Goal: Task Accomplishment & Management: Manage account settings

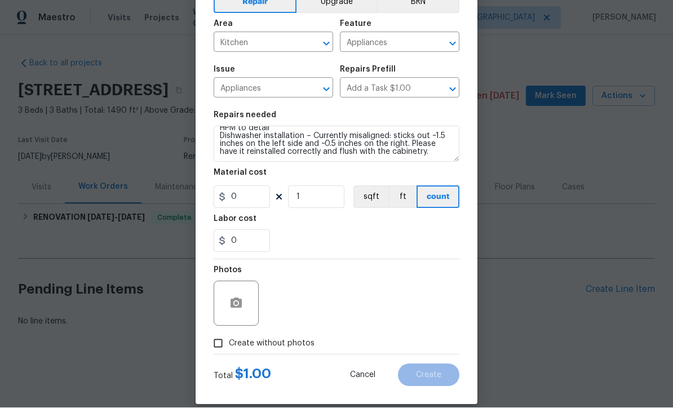
scroll to position [64, 0]
click at [235, 301] on icon "button" at bounding box center [236, 303] width 11 height 10
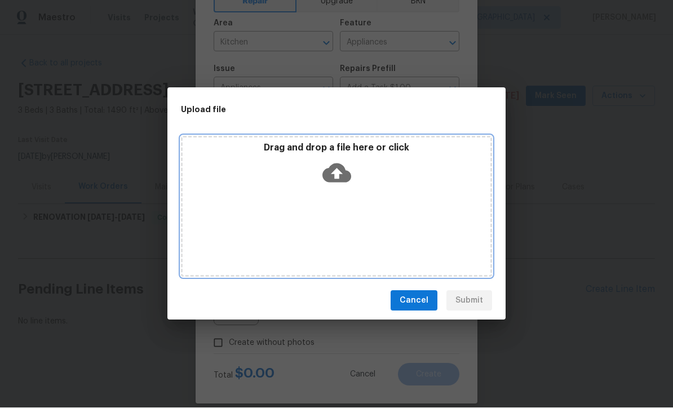
click at [339, 173] on icon at bounding box center [337, 173] width 29 height 29
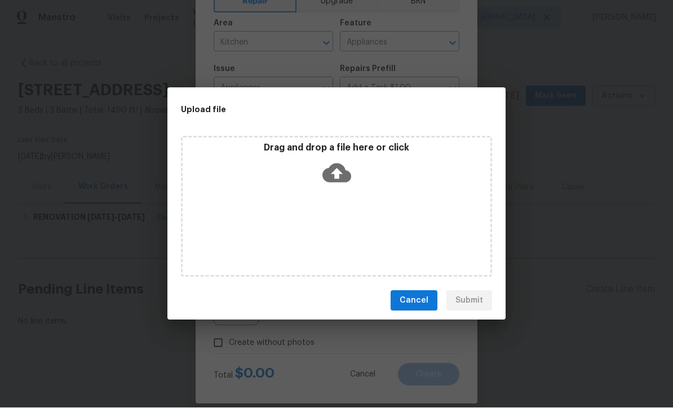
click at [522, 331] on div "Upload file Drag and drop a file here or click Cancel Submit" at bounding box center [336, 204] width 673 height 408
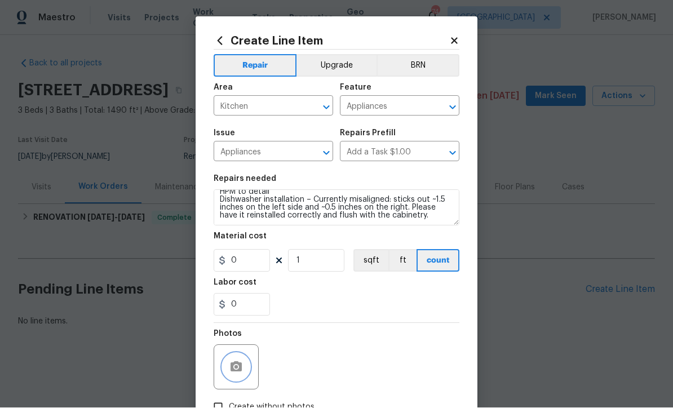
scroll to position [0, 0]
click at [458, 41] on icon at bounding box center [455, 41] width 10 height 10
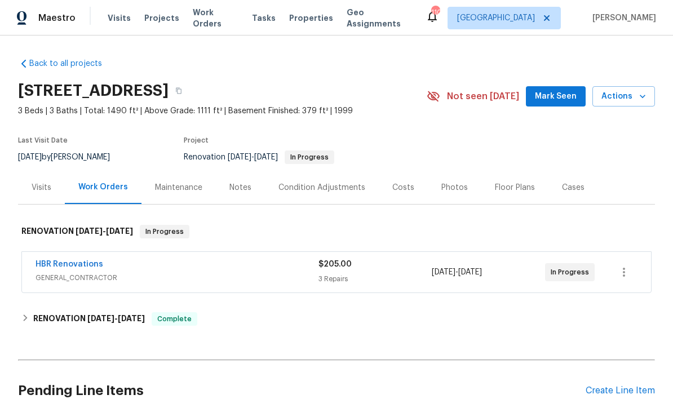
click at [63, 263] on link "HBR Renovations" at bounding box center [70, 265] width 68 height 8
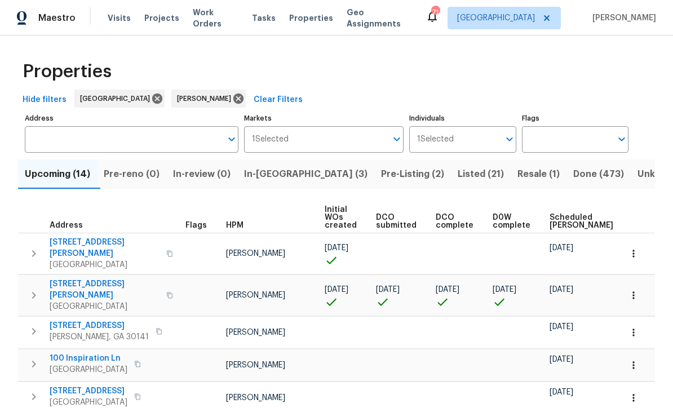
click at [276, 168] on span "In-reno (3)" at bounding box center [306, 174] width 124 height 16
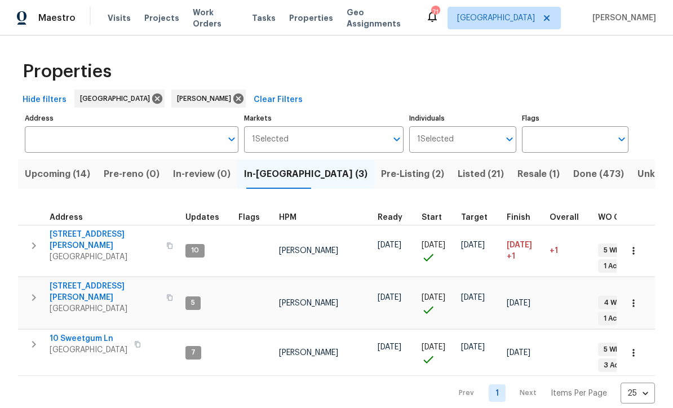
click at [83, 232] on span "[STREET_ADDRESS][PERSON_NAME]" at bounding box center [105, 240] width 110 height 23
click at [82, 333] on span "10 Sweetgum Ln" at bounding box center [89, 338] width 78 height 11
click at [641, 341] on button "button" at bounding box center [634, 353] width 25 height 25
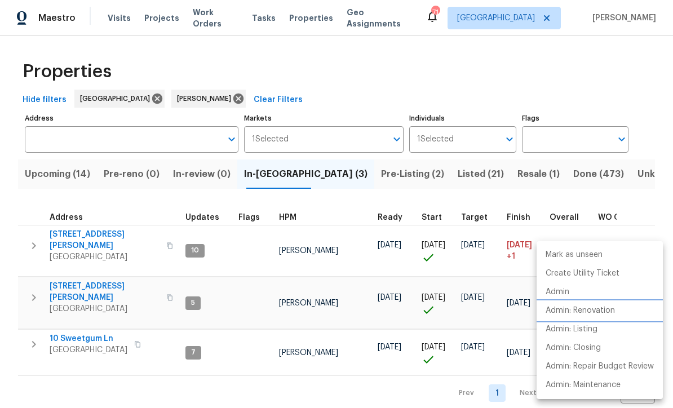
click at [591, 311] on p "Admin: Renovation" at bounding box center [580, 311] width 69 height 12
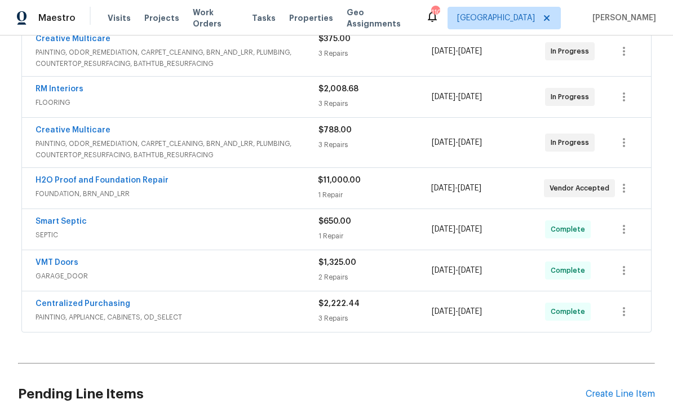
scroll to position [315, 0]
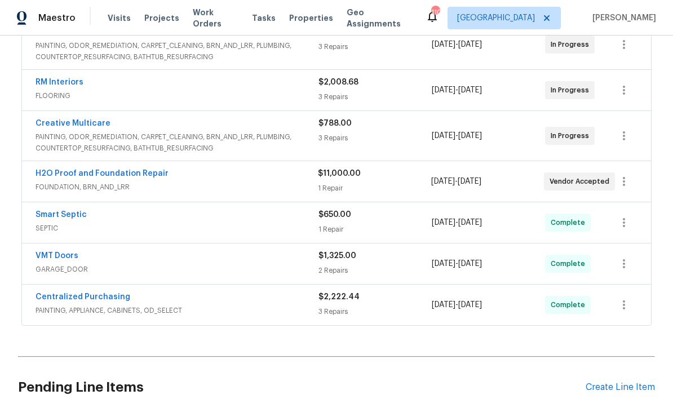
click at [102, 173] on link "H2O Proof and Foundation Repair" at bounding box center [102, 174] width 133 height 8
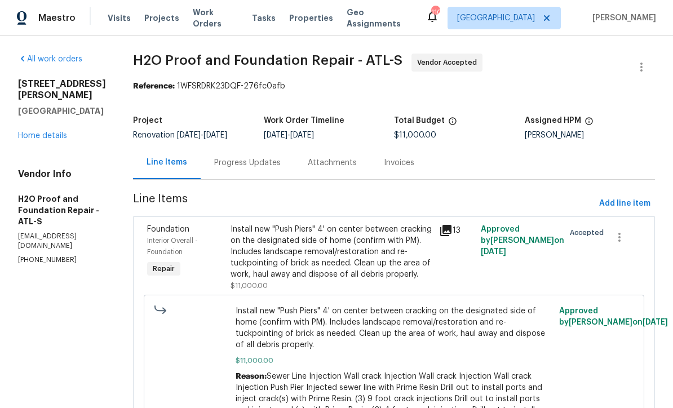
click at [214, 163] on div "Progress Updates" at bounding box center [247, 162] width 67 height 11
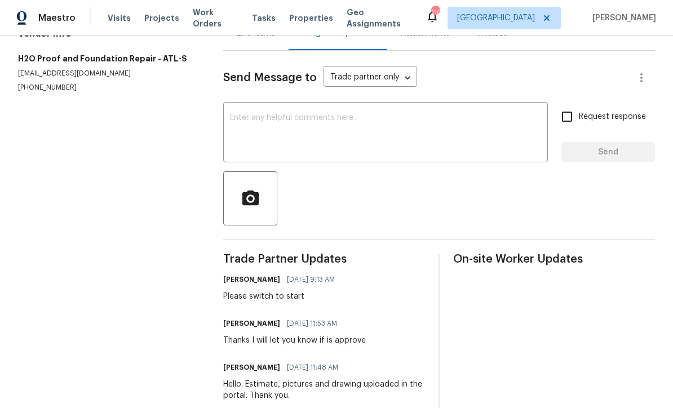
scroll to position [71, 0]
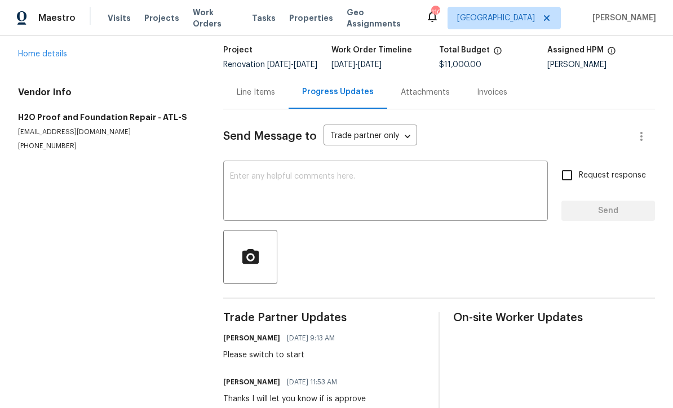
click at [234, 182] on textarea at bounding box center [385, 192] width 311 height 39
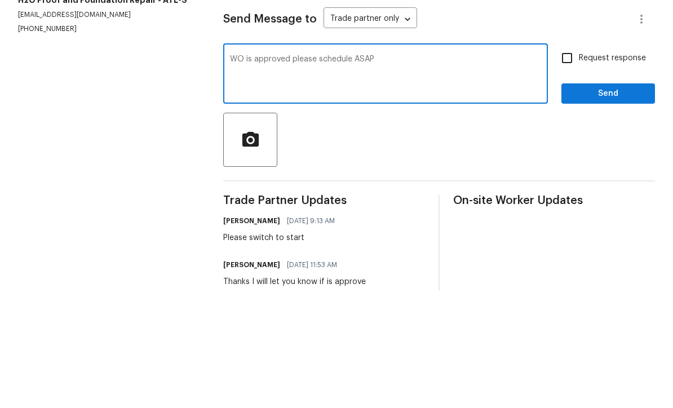
type textarea "WO is approved please schedule ASAP"
click at [570, 164] on input "Request response" at bounding box center [568, 176] width 24 height 24
checkbox input "true"
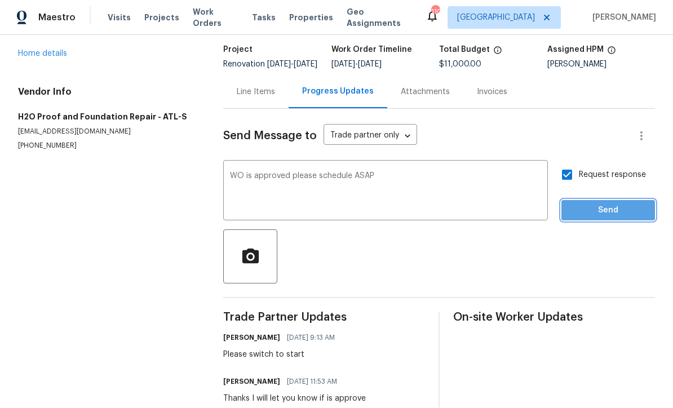
click at [595, 204] on span "Send" at bounding box center [609, 211] width 76 height 14
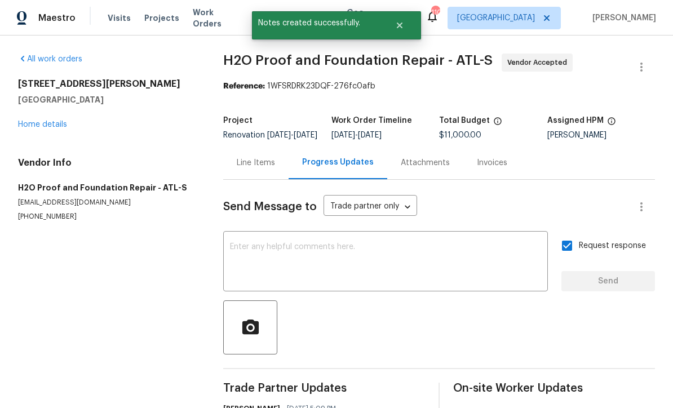
click at [33, 121] on link "Home details" at bounding box center [42, 125] width 49 height 8
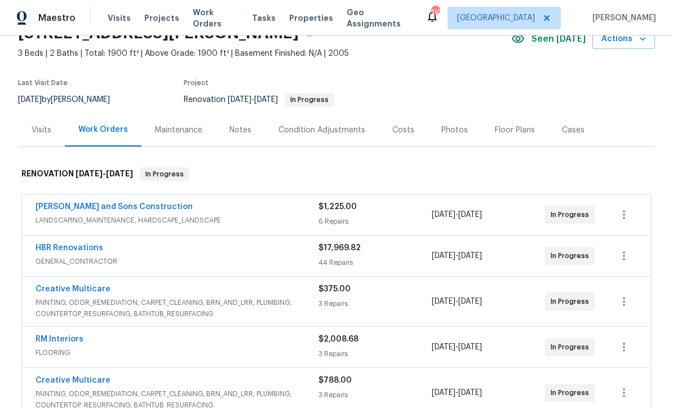
scroll to position [60, 0]
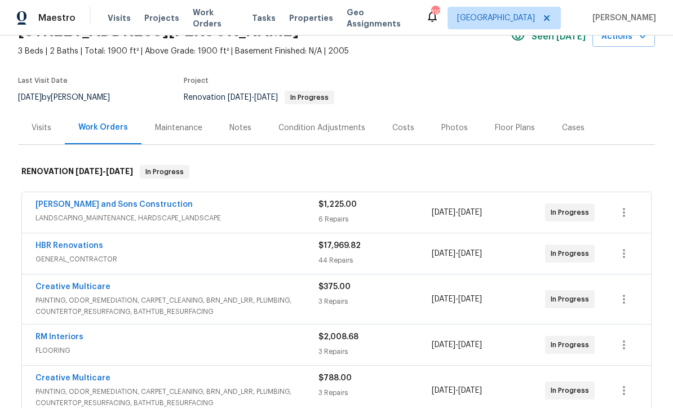
click at [403, 125] on div "Costs" at bounding box center [404, 127] width 22 height 11
